Goal: Find specific page/section: Find specific page/section

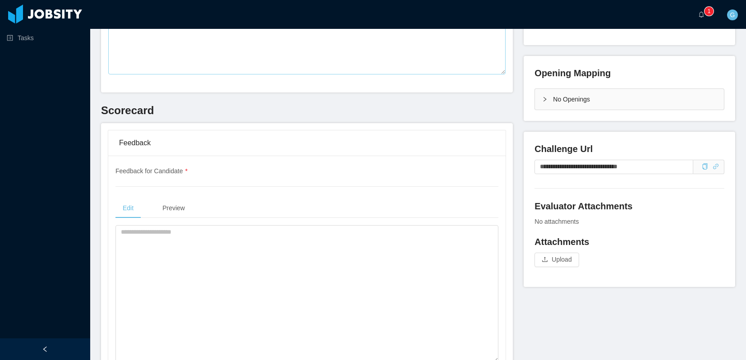
scroll to position [217, 0]
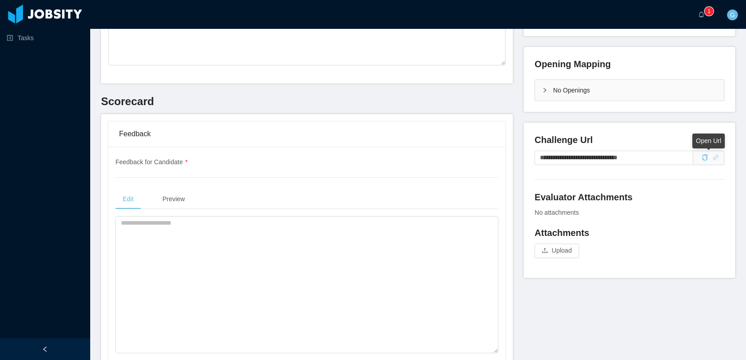
click at [713, 157] on icon "icon: link" at bounding box center [715, 157] width 5 height 5
